Goal: Information Seeking & Learning: Learn about a topic

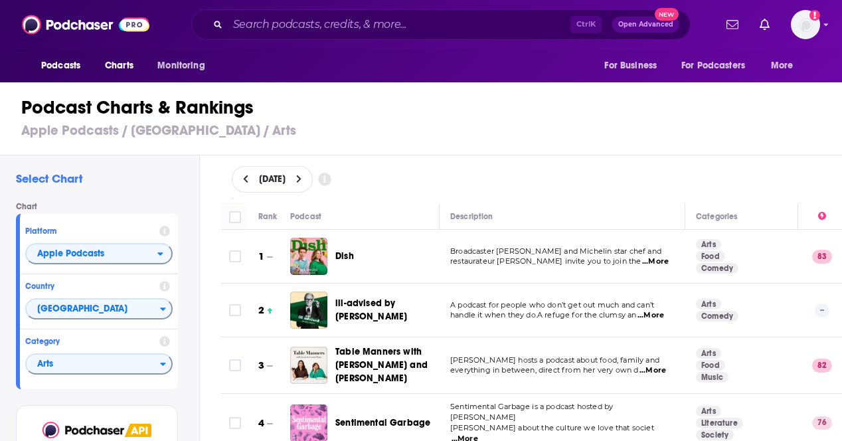
click at [154, 366] on span "Arts" at bounding box center [93, 364] width 133 height 23
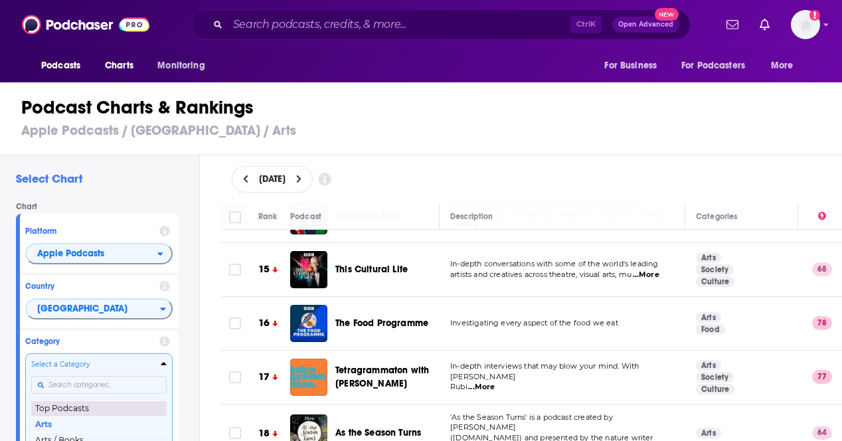
click at [125, 411] on button "Top Podcasts" at bounding box center [98, 408] width 135 height 16
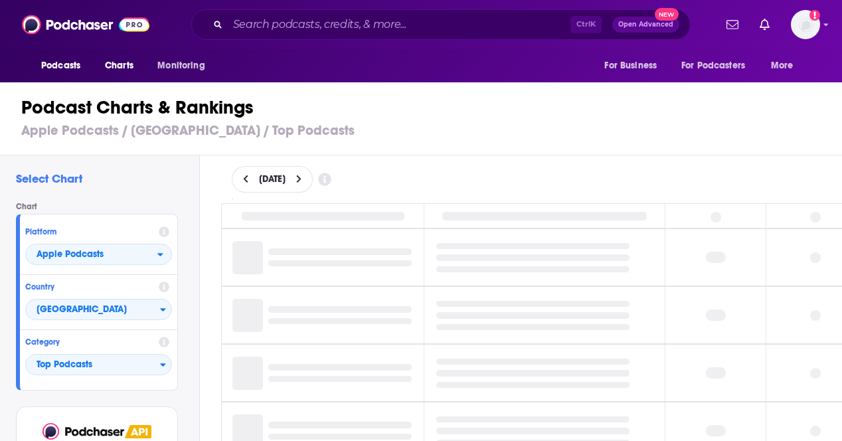
click at [306, 177] on button at bounding box center [299, 179] width 14 height 11
click at [301, 177] on icon at bounding box center [298, 179] width 5 height 8
click at [302, 177] on icon at bounding box center [299, 179] width 6 height 9
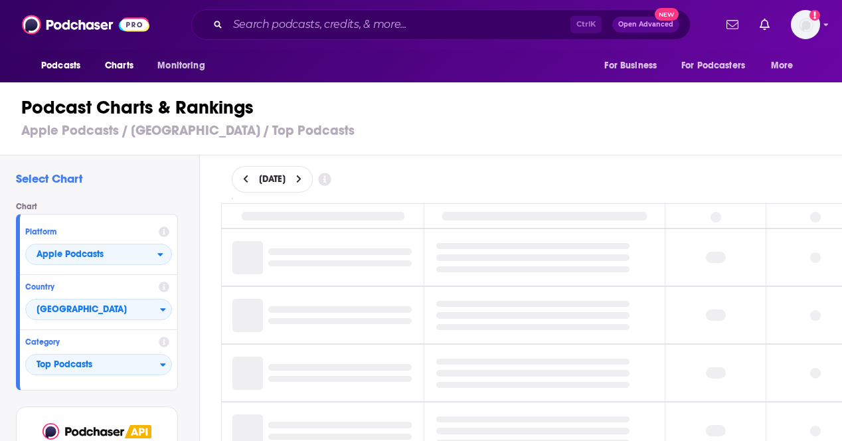
click at [302, 177] on icon at bounding box center [299, 179] width 6 height 9
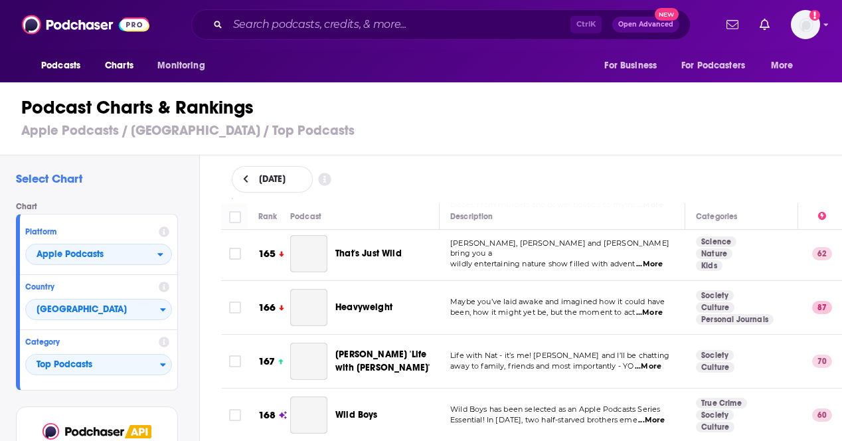
scroll to position [10587, 0]
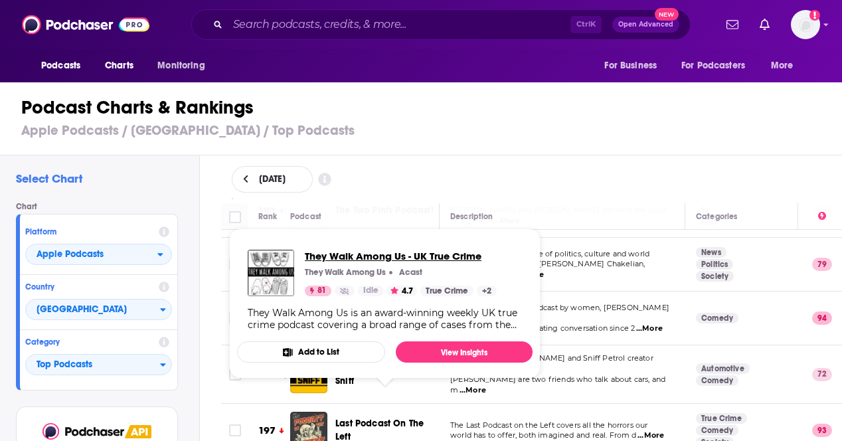
click at [415, 258] on span "They Walk Among Us - UK True Crime" at bounding box center [401, 256] width 192 height 13
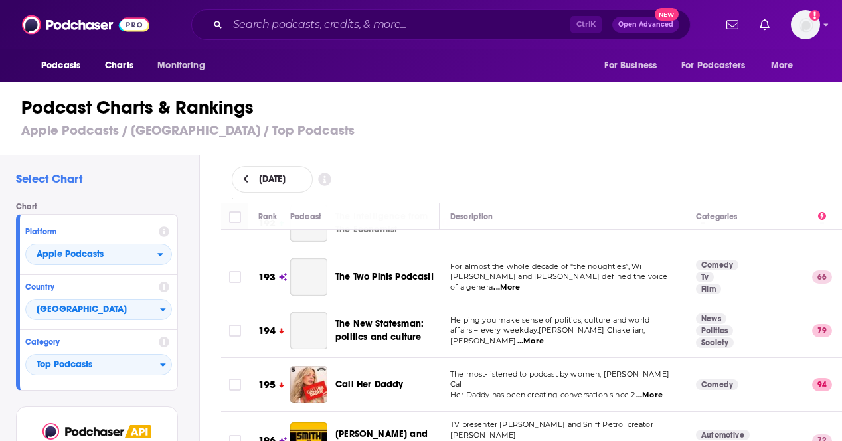
scroll to position [10455, 0]
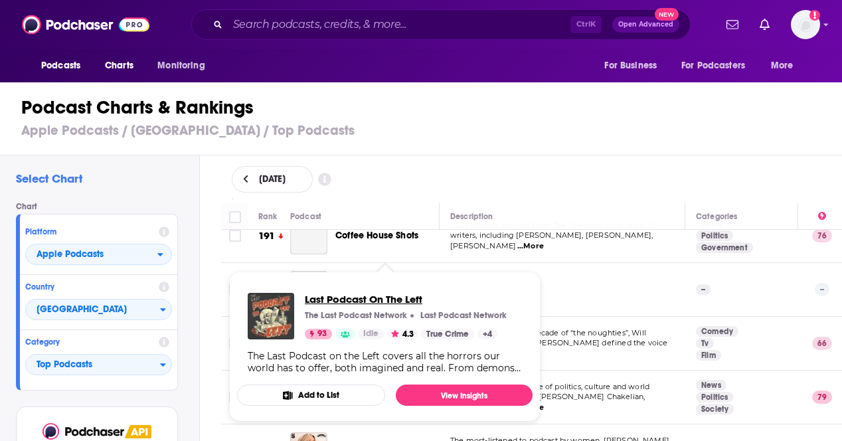
click at [368, 301] on span "Last Podcast On The Left" at bounding box center [406, 299] width 202 height 13
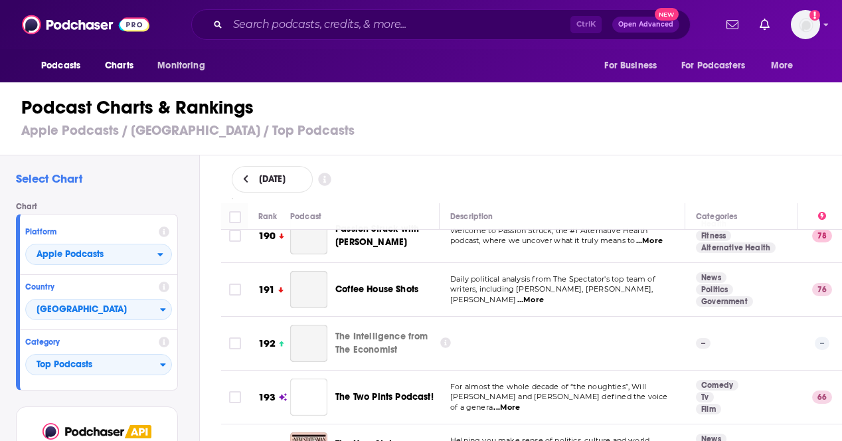
scroll to position [10388, 0]
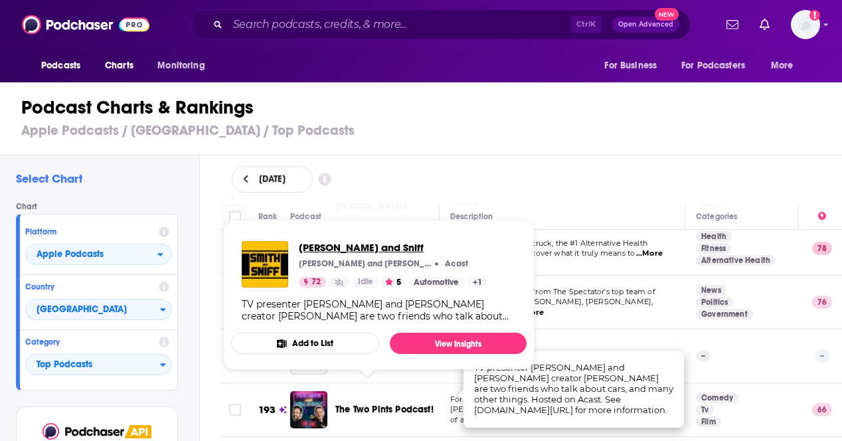
click at [323, 246] on span "Smith and Sniff" at bounding box center [393, 247] width 189 height 13
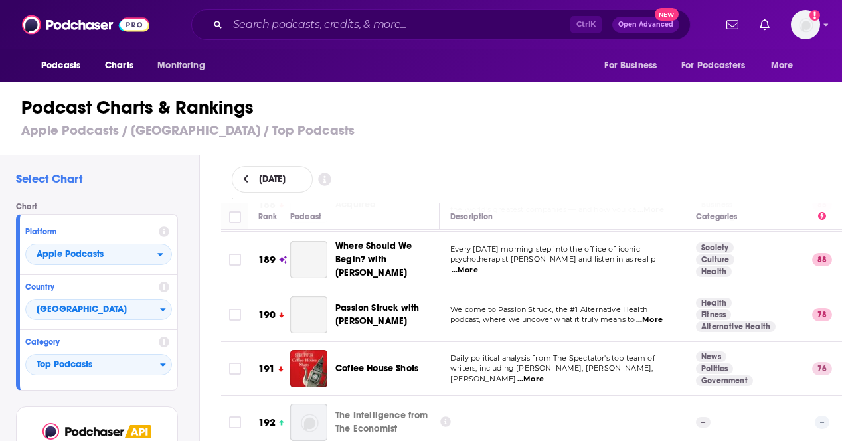
scroll to position [10255, 0]
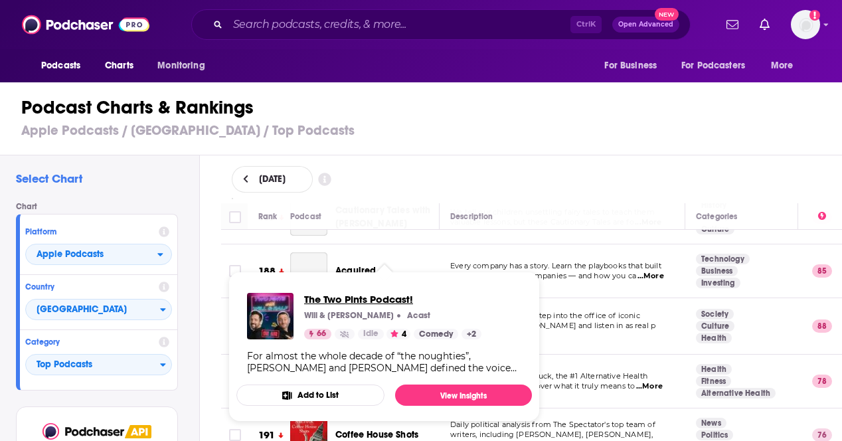
click at [374, 293] on span "The Two Pints Podcast!" at bounding box center [392, 299] width 177 height 13
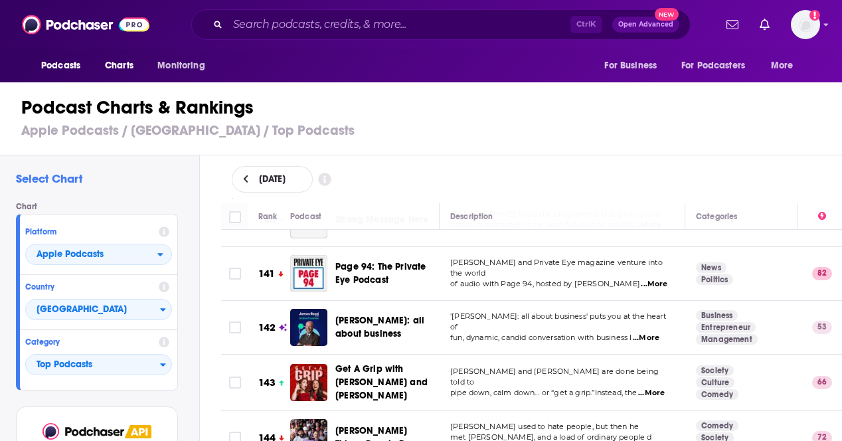
scroll to position [7600, 0]
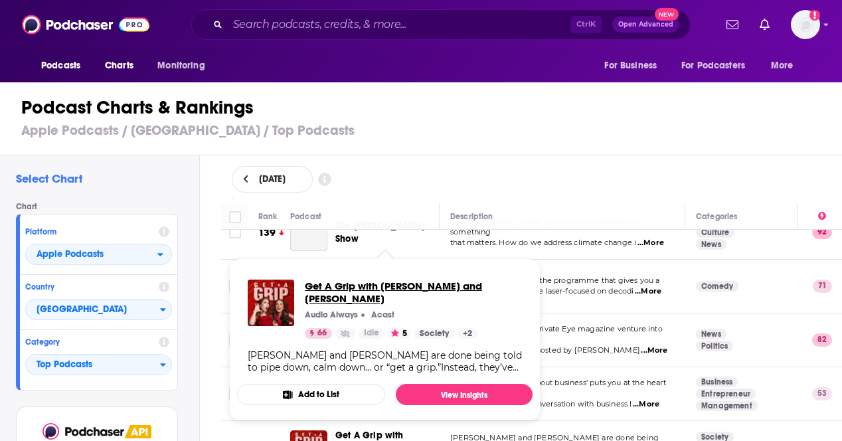
click at [404, 286] on span "Get A Grip with Angela Scanlon and Vicky Pattison" at bounding box center [413, 291] width 217 height 25
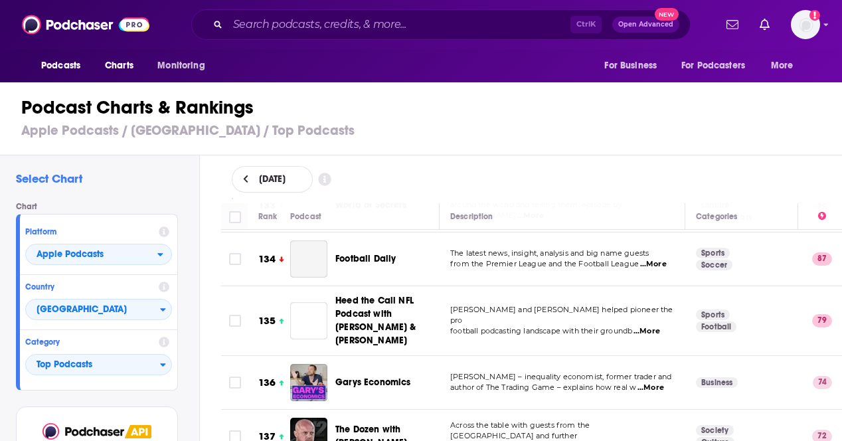
scroll to position [7268, 0]
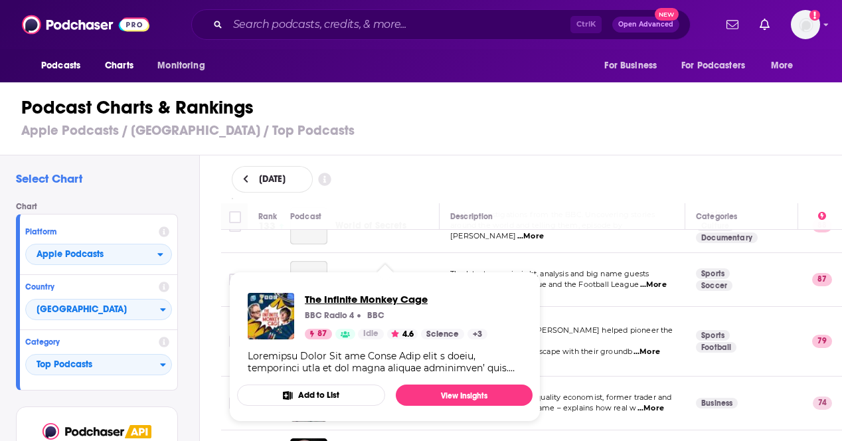
click at [358, 293] on span "The Infinite Monkey Cage" at bounding box center [396, 299] width 183 height 13
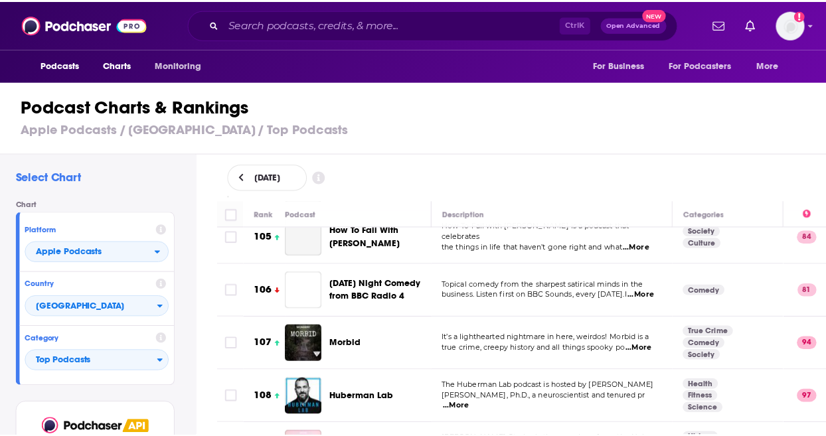
scroll to position [5609, 0]
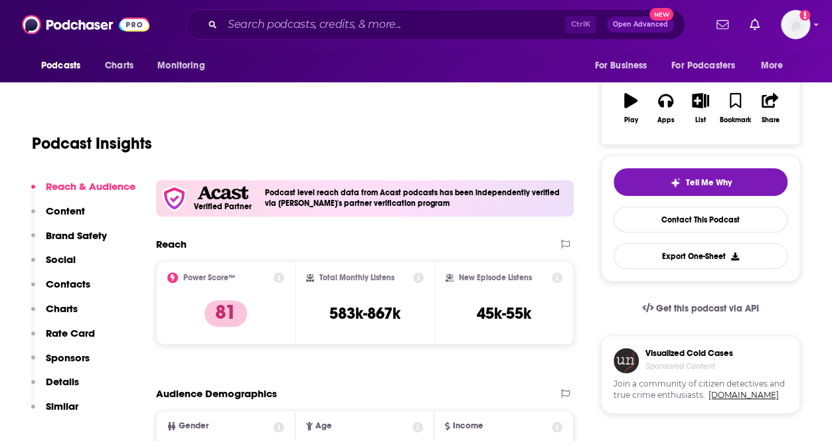
scroll to position [133, 0]
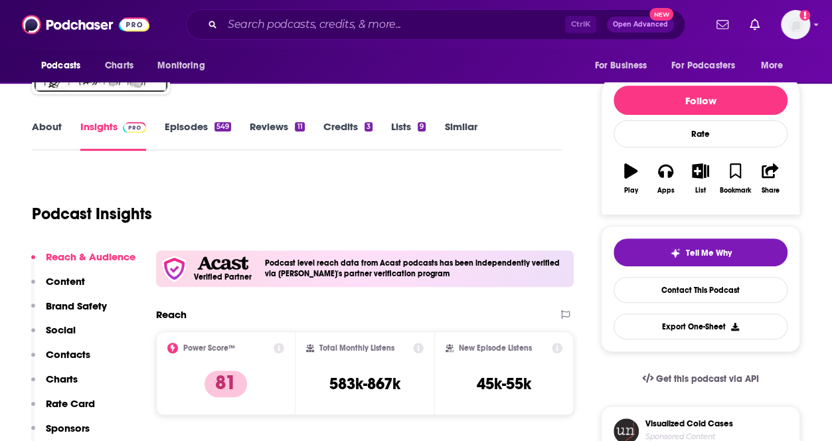
click at [56, 131] on link "About" at bounding box center [47, 135] width 30 height 31
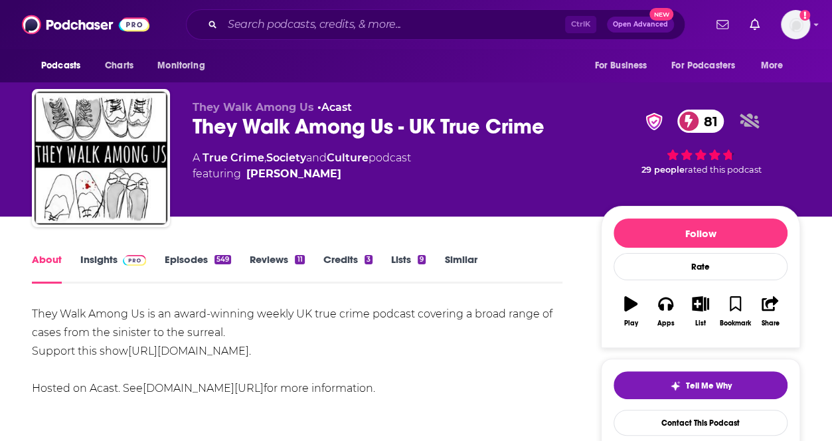
scroll to position [66, 0]
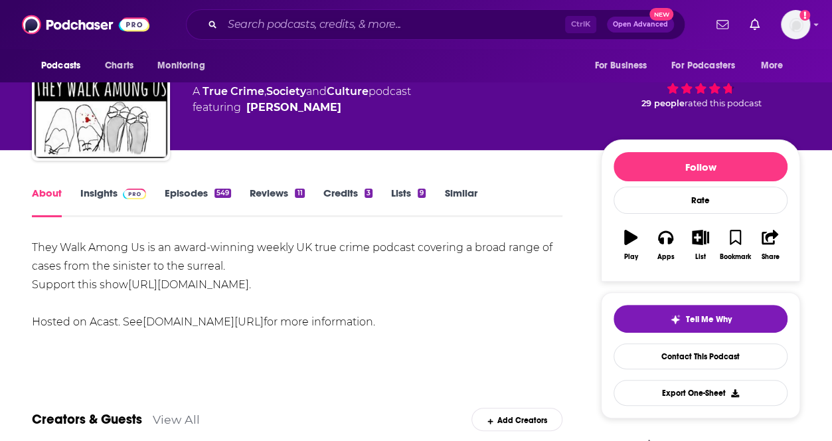
click at [210, 195] on link "Episodes 549" at bounding box center [198, 202] width 66 height 31
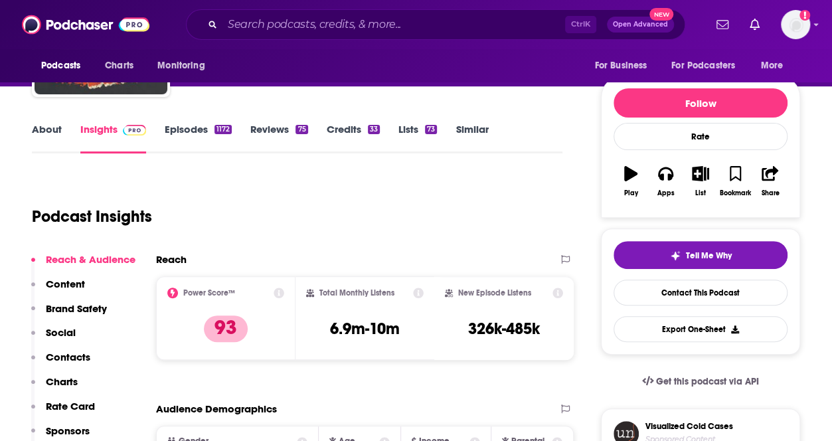
scroll to position [66, 0]
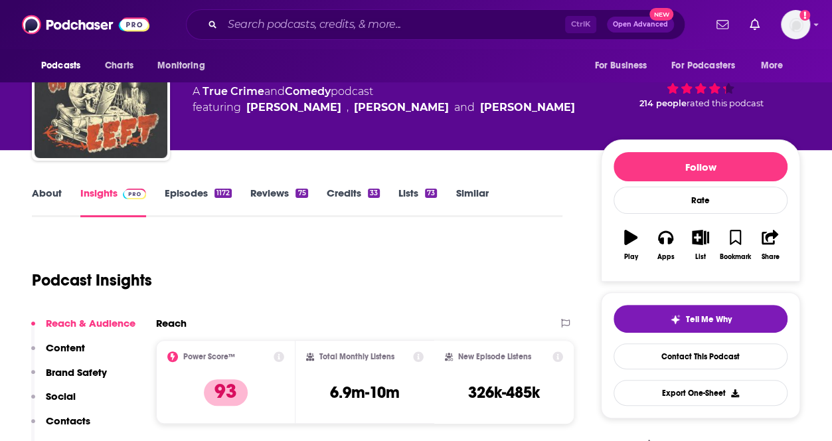
click at [221, 195] on div "1172" at bounding box center [222, 193] width 17 height 9
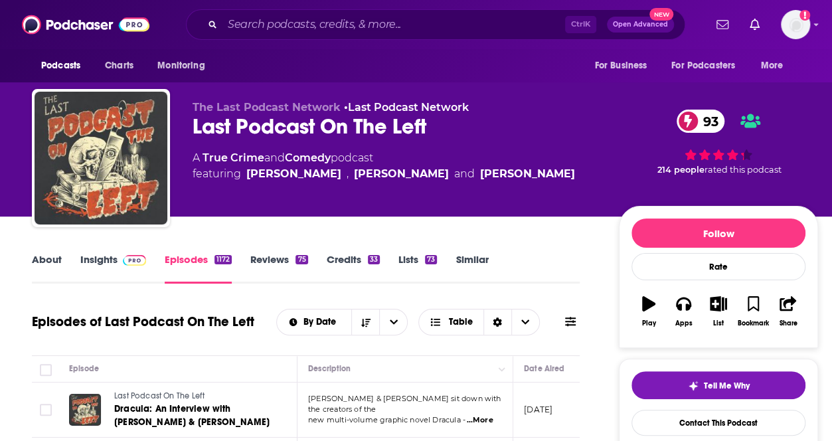
click at [58, 260] on link "About" at bounding box center [47, 268] width 30 height 31
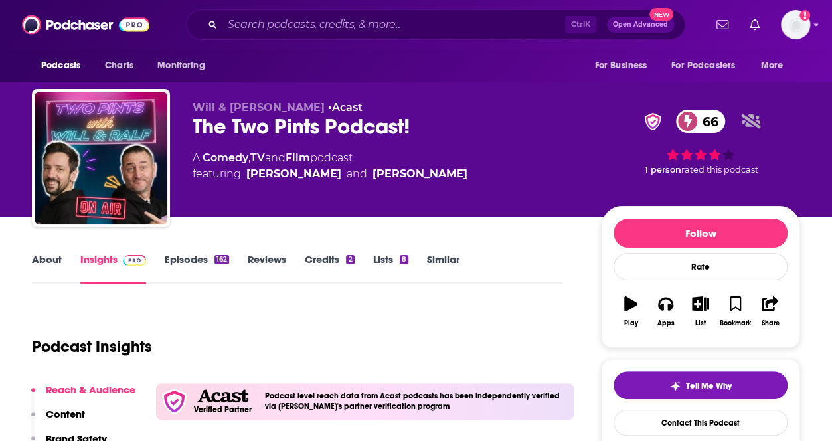
click at [38, 269] on link "About" at bounding box center [47, 268] width 30 height 31
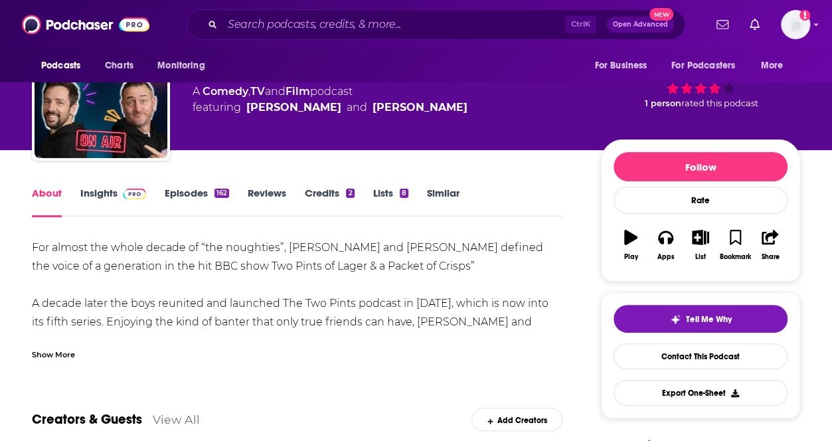
scroll to position [133, 0]
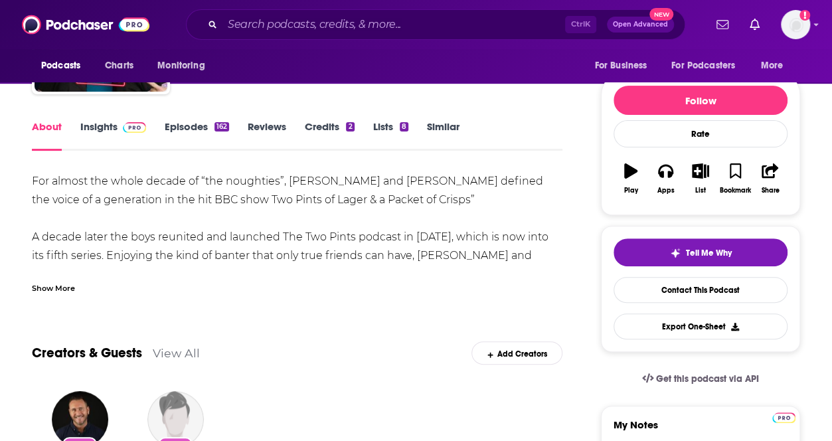
click at [201, 123] on link "Episodes 162" at bounding box center [197, 135] width 64 height 31
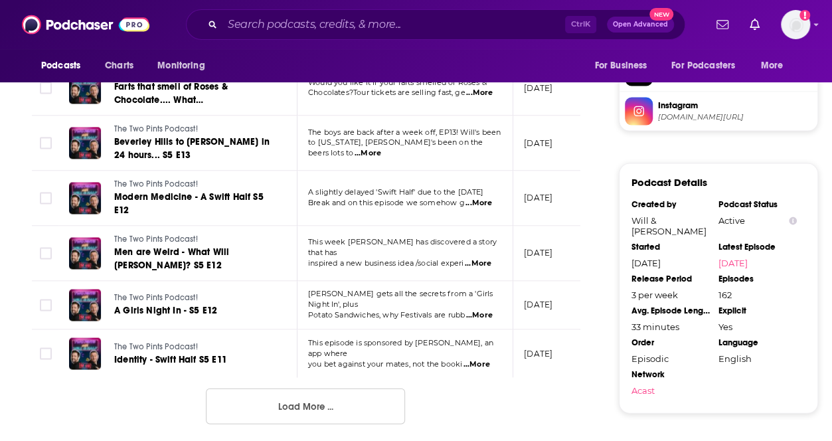
scroll to position [1328, 0]
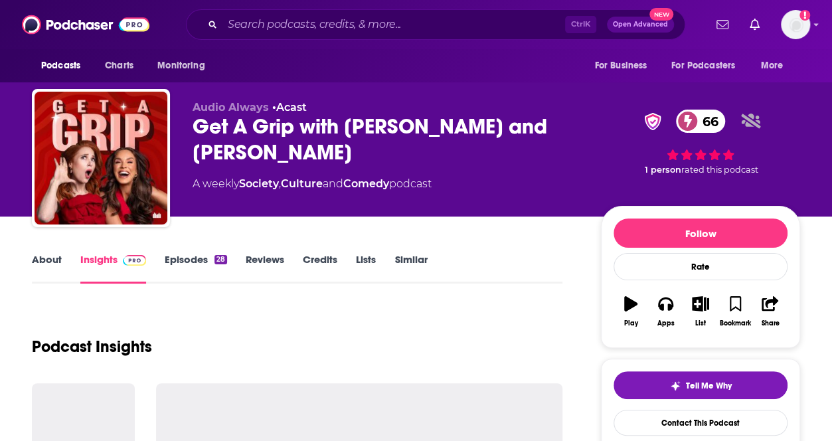
click at [209, 263] on link "Episodes 28" at bounding box center [196, 268] width 62 height 31
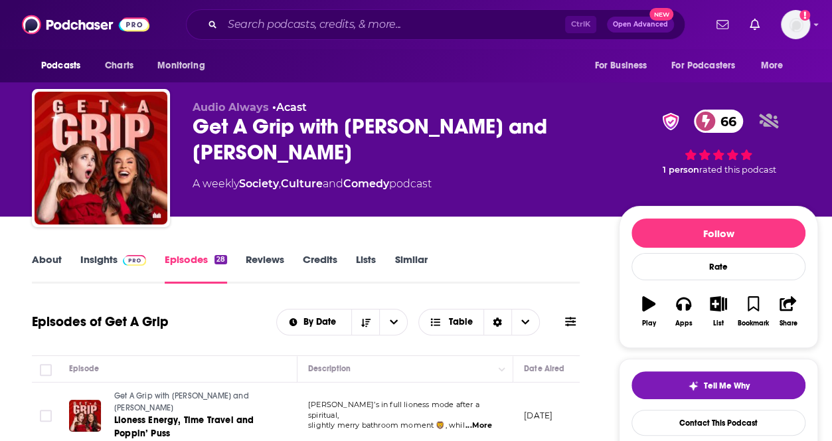
click at [112, 259] on link "Insights" at bounding box center [113, 268] width 66 height 31
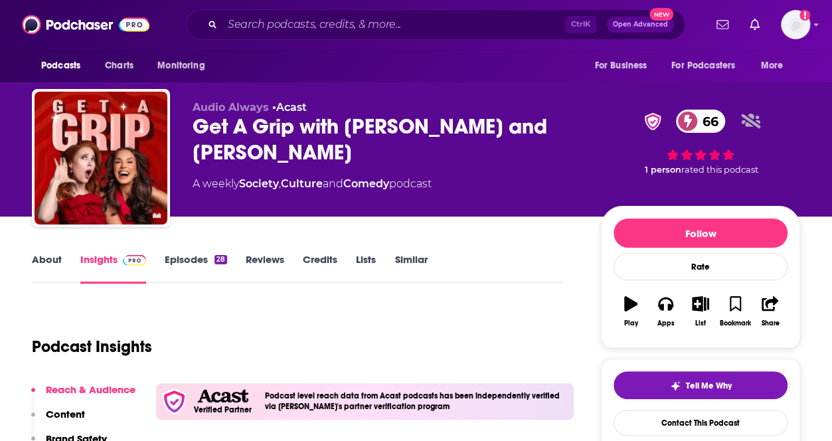
click at [191, 268] on link "Episodes 28" at bounding box center [196, 268] width 62 height 31
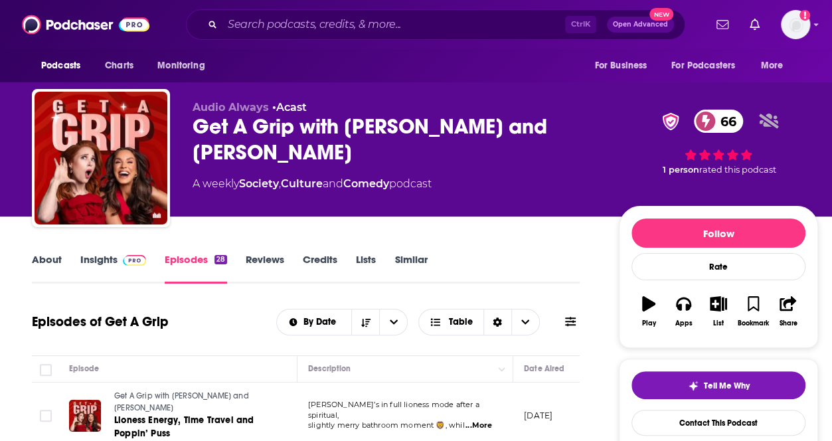
click at [114, 260] on link "Insights" at bounding box center [113, 268] width 66 height 31
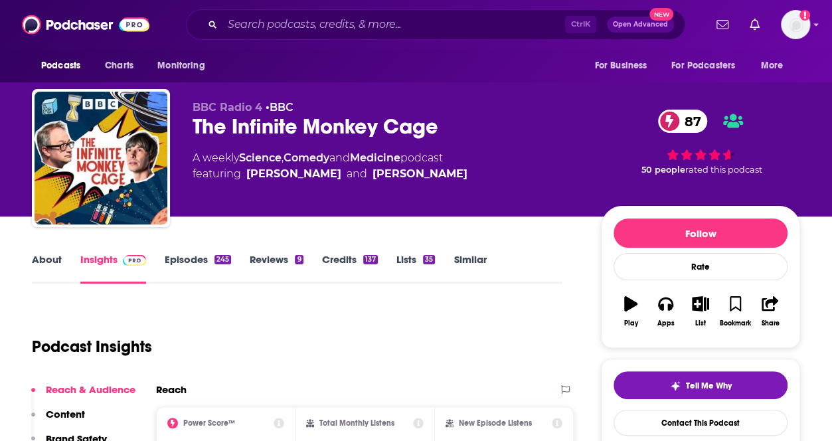
click at [208, 260] on link "Episodes 245" at bounding box center [198, 268] width 66 height 31
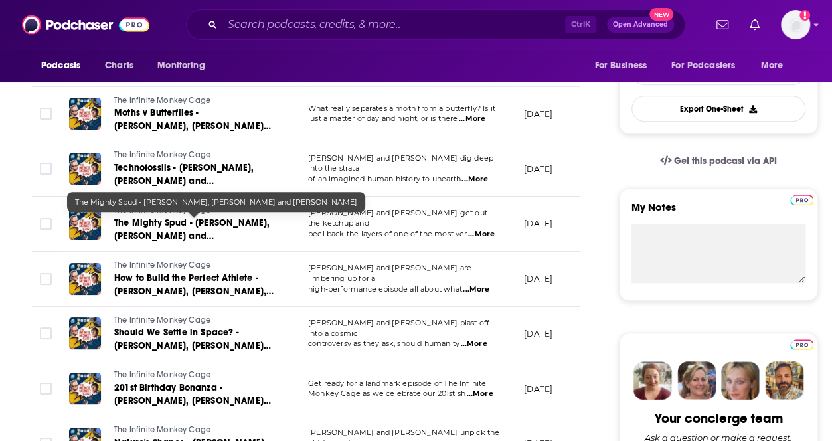
scroll to position [465, 0]
